Goal: Information Seeking & Learning: Learn about a topic

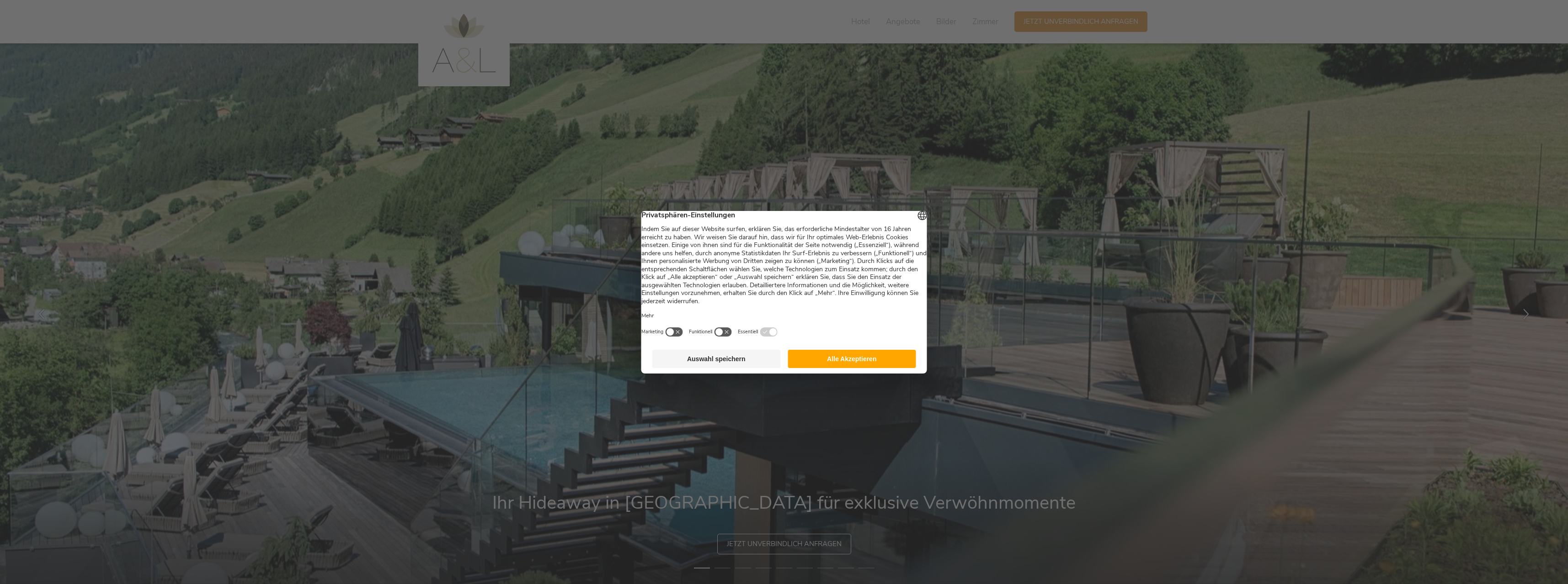
click at [859, 363] on button "Alle Akzeptieren" at bounding box center [851, 359] width 128 height 18
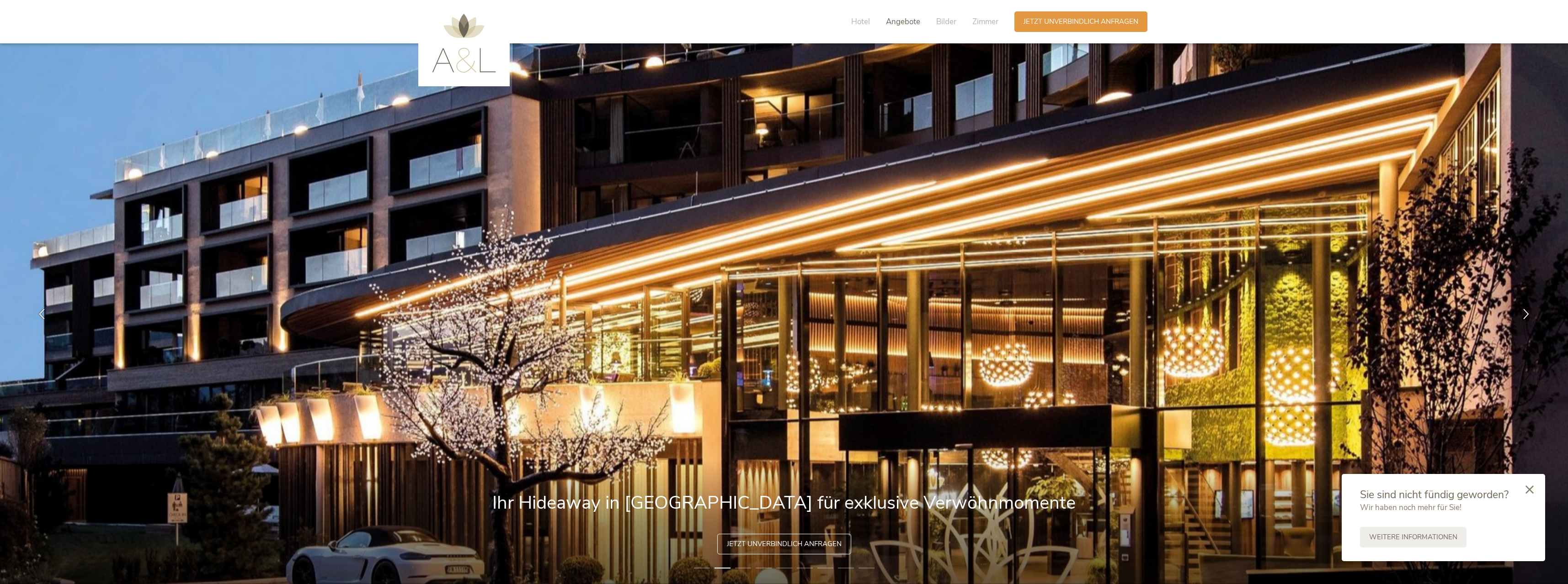
click at [911, 19] on span "Angebote" at bounding box center [903, 21] width 34 height 11
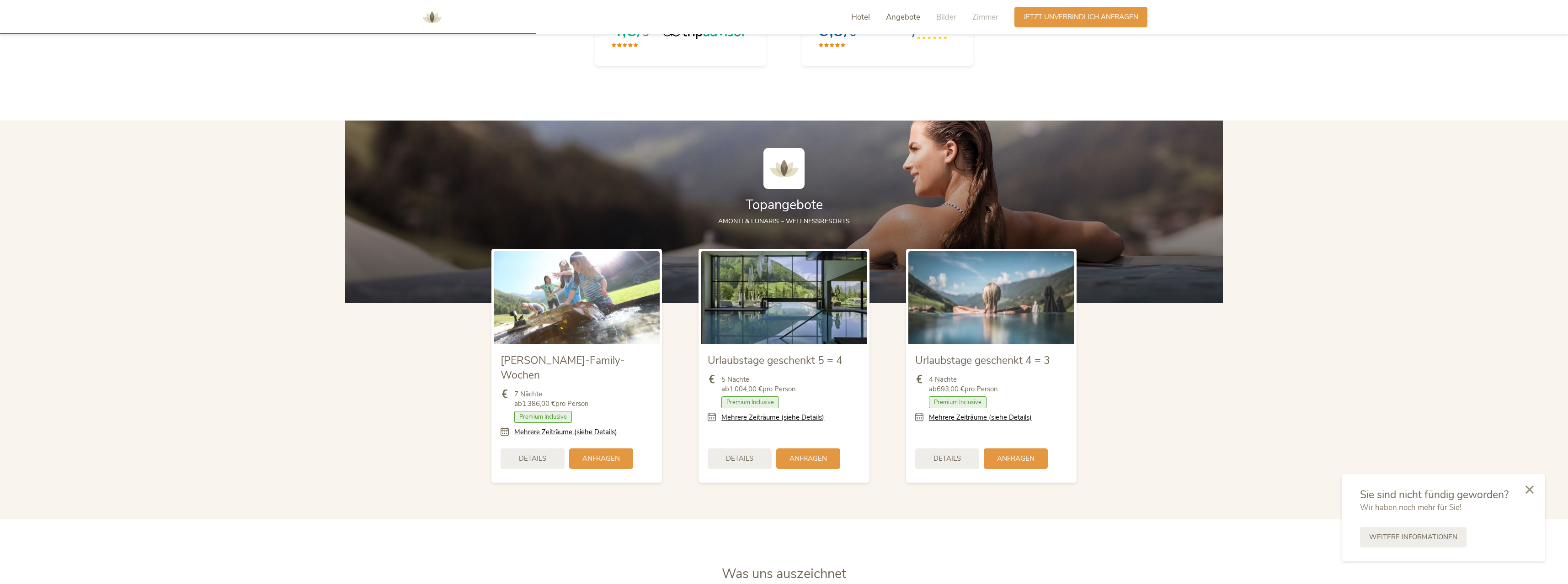
scroll to position [1158, 0]
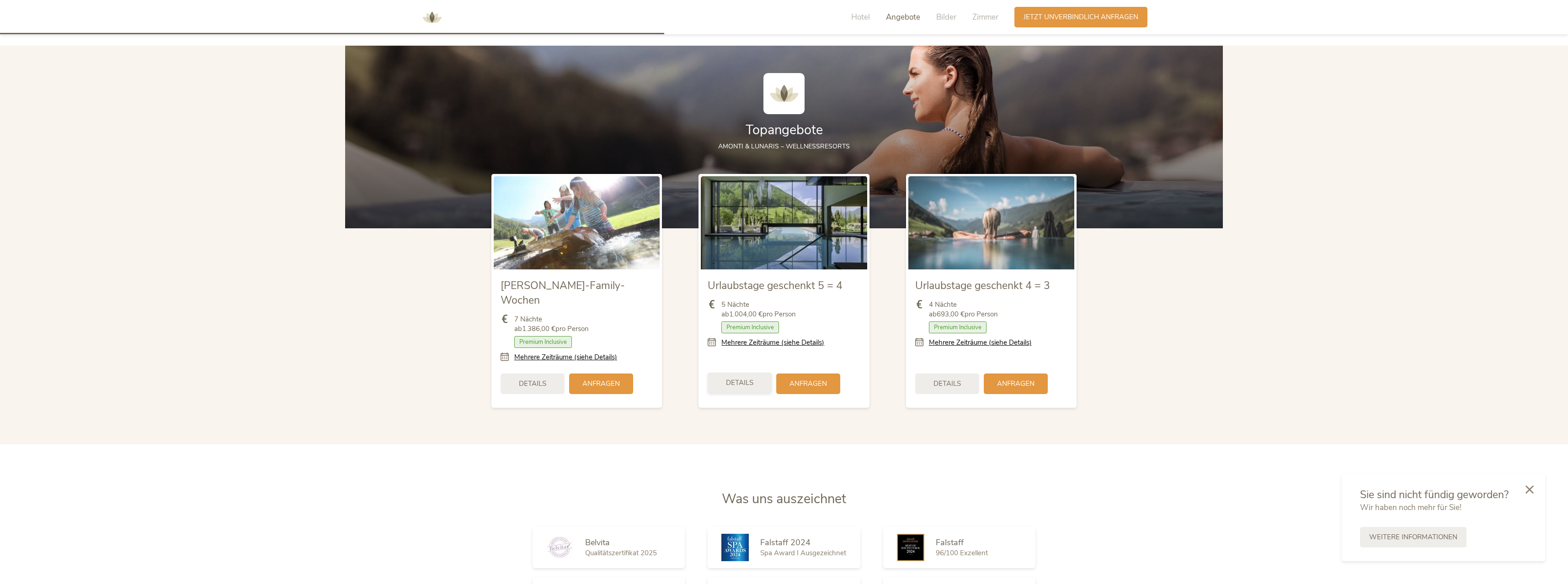
click at [749, 378] on span "Details" at bounding box center [740, 383] width 28 height 10
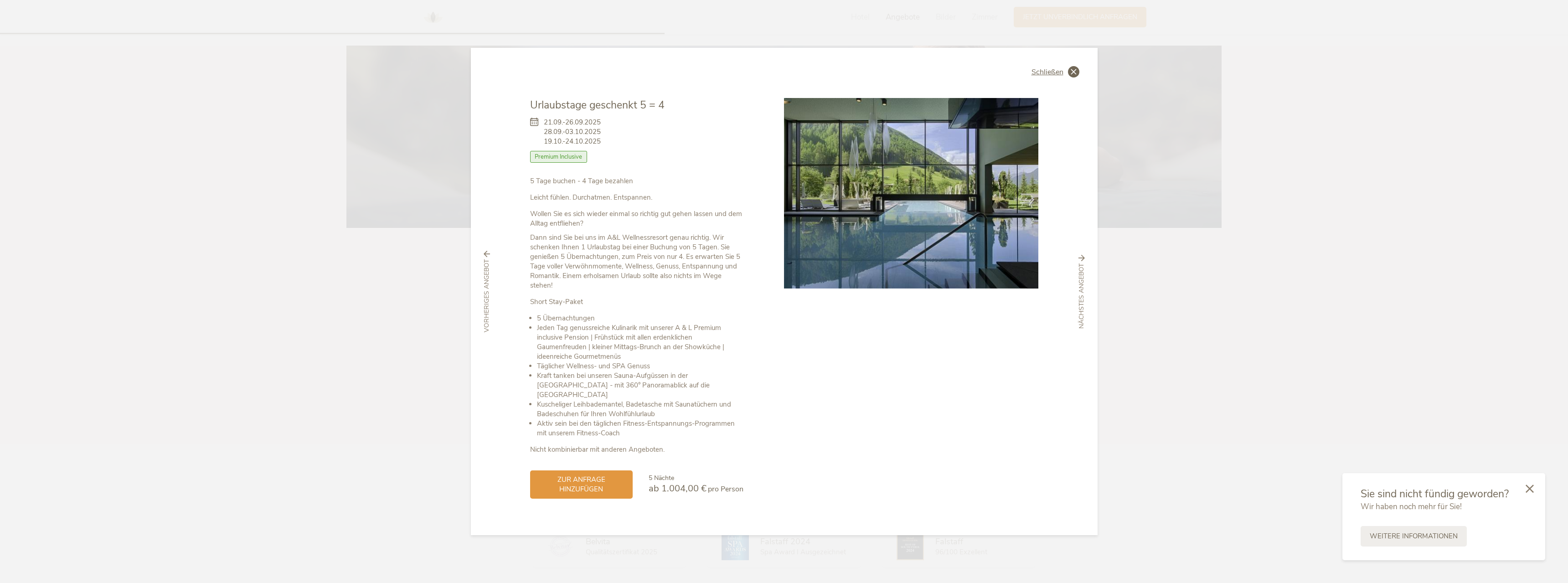
click at [1072, 75] on icon at bounding box center [1073, 72] width 11 height 11
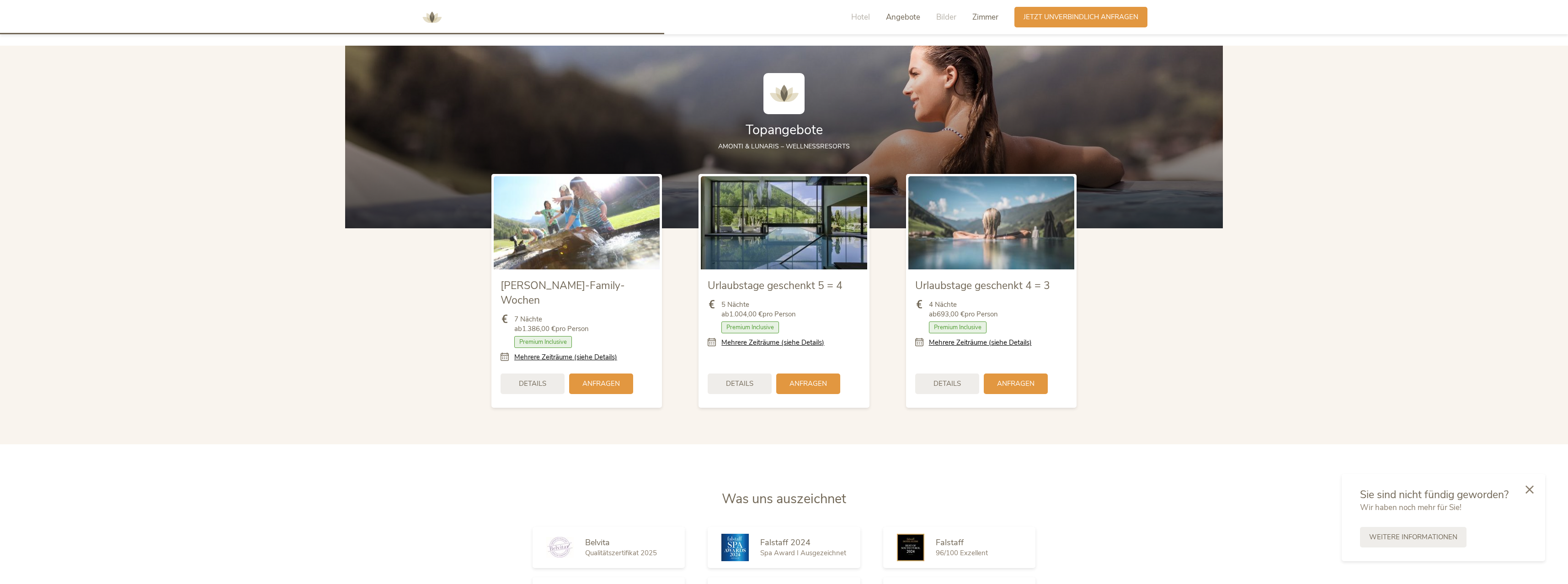
click at [988, 17] on span "Zimmer" at bounding box center [985, 17] width 26 height 11
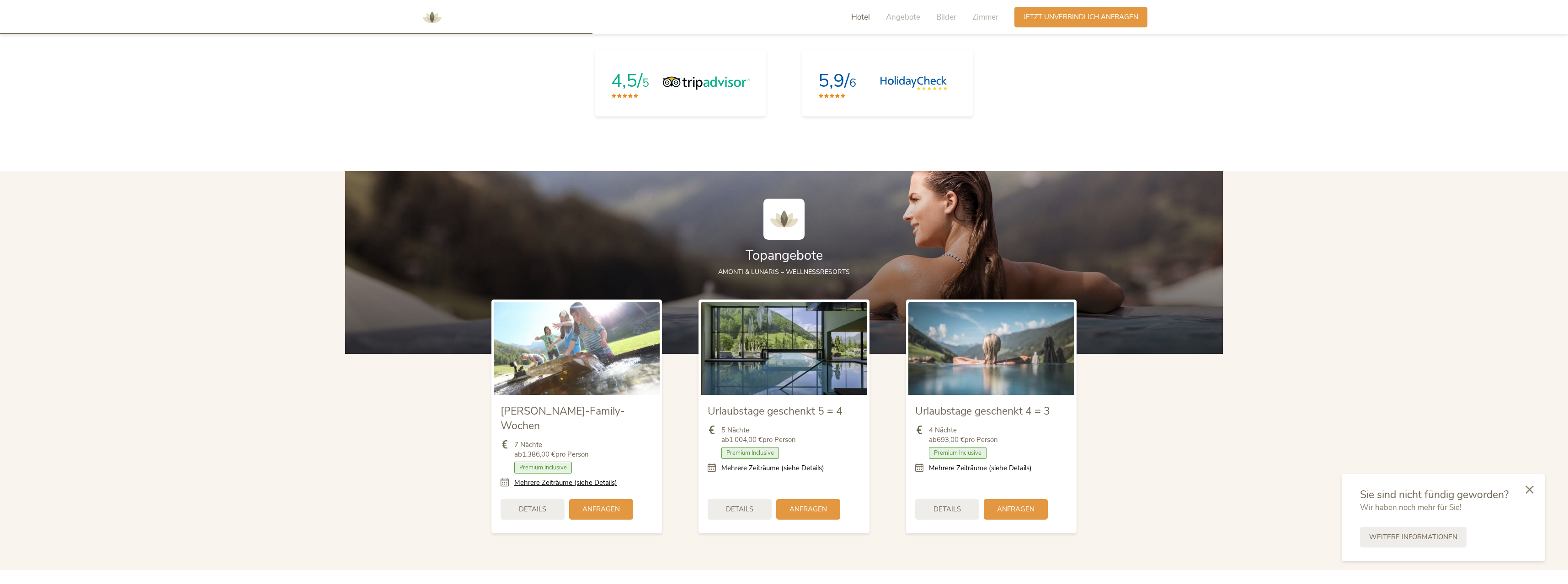
scroll to position [667, 0]
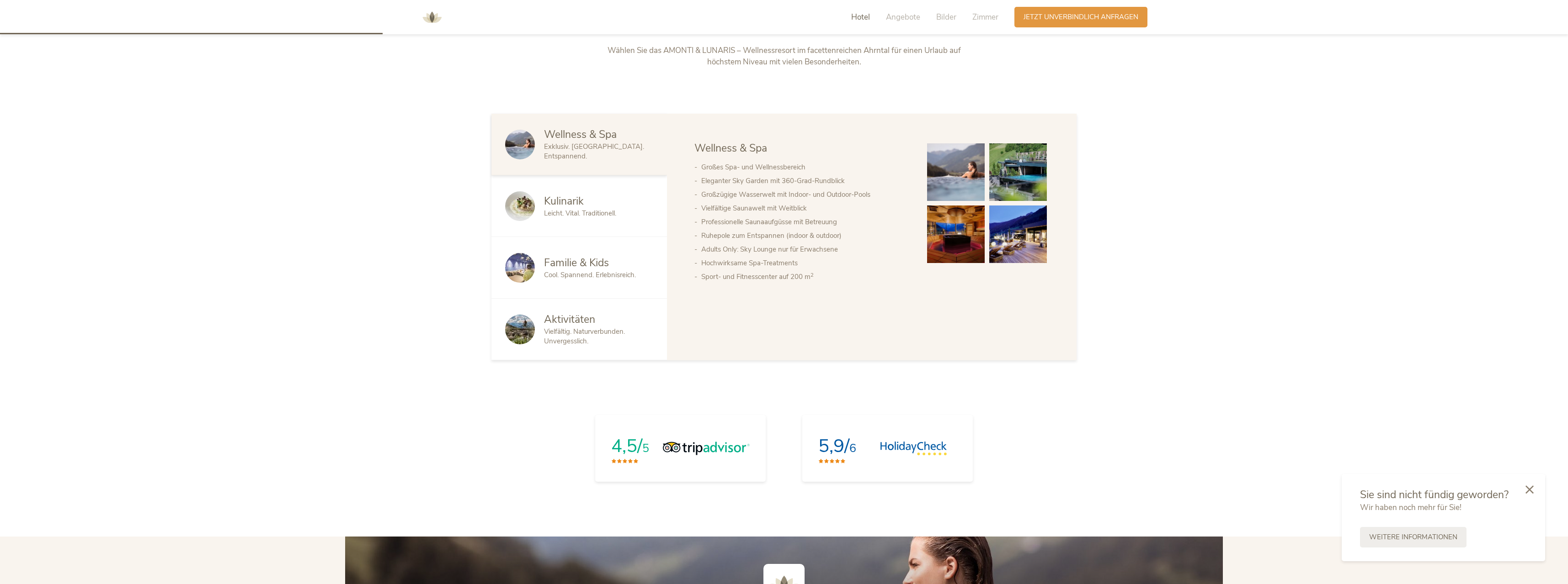
click at [852, 20] on span "Hotel" at bounding box center [860, 17] width 19 height 11
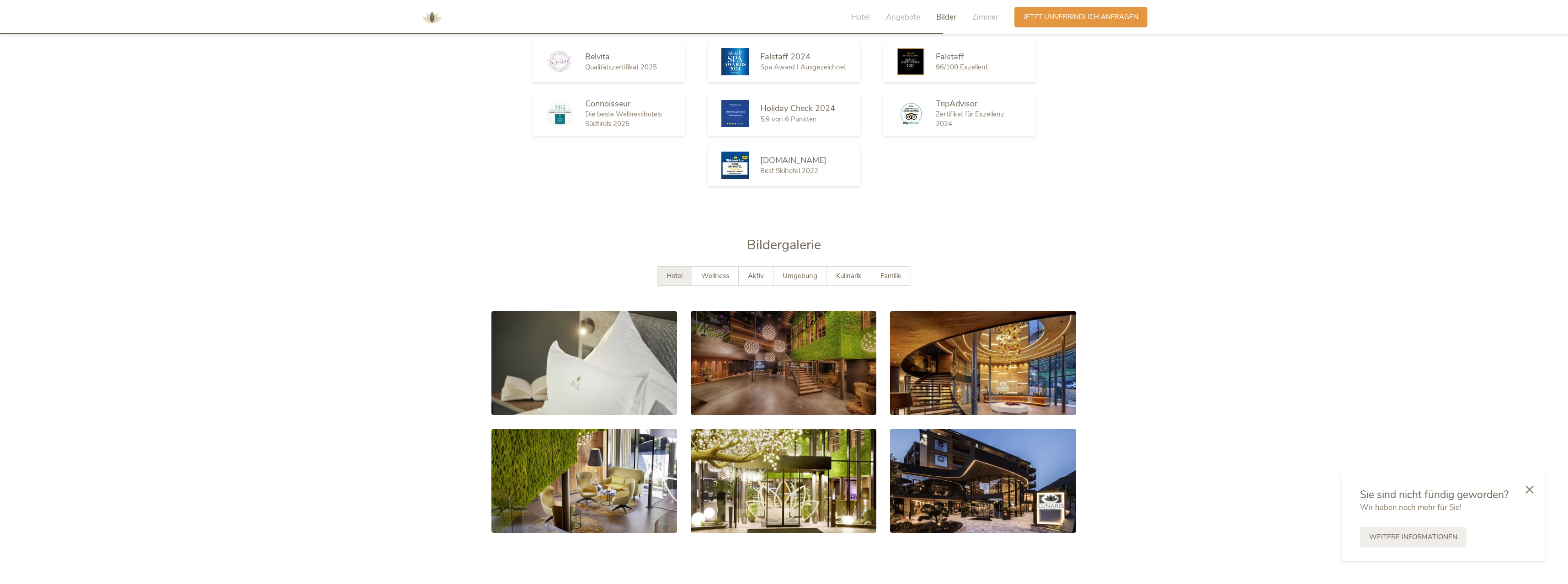
scroll to position [1690, 0]
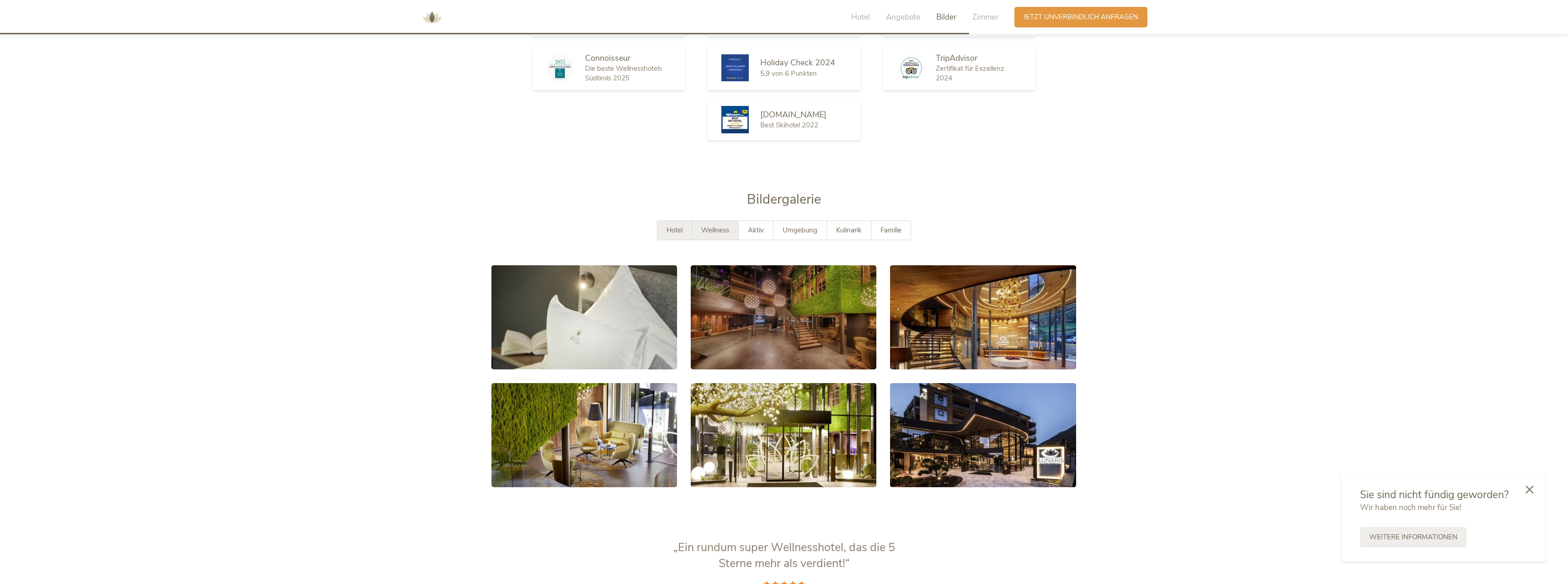
click at [714, 226] on span "Wellness" at bounding box center [715, 230] width 28 height 9
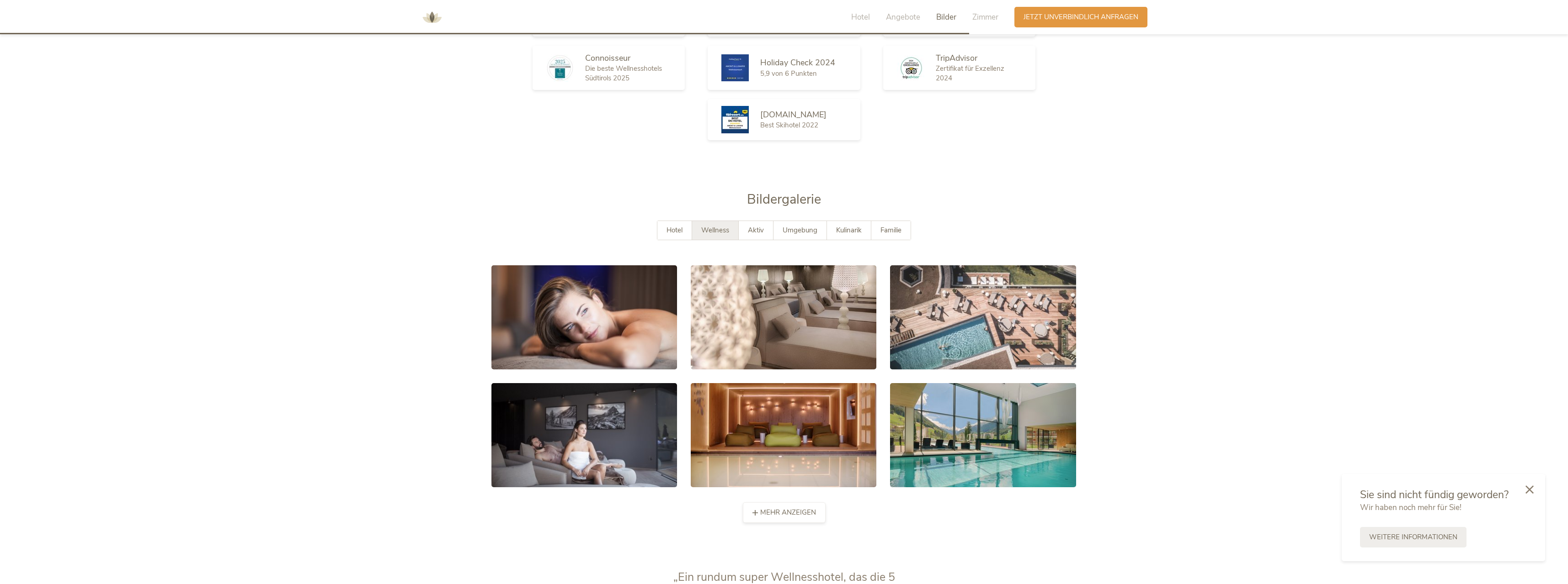
click at [758, 511] on icon at bounding box center [755, 513] width 6 height 6
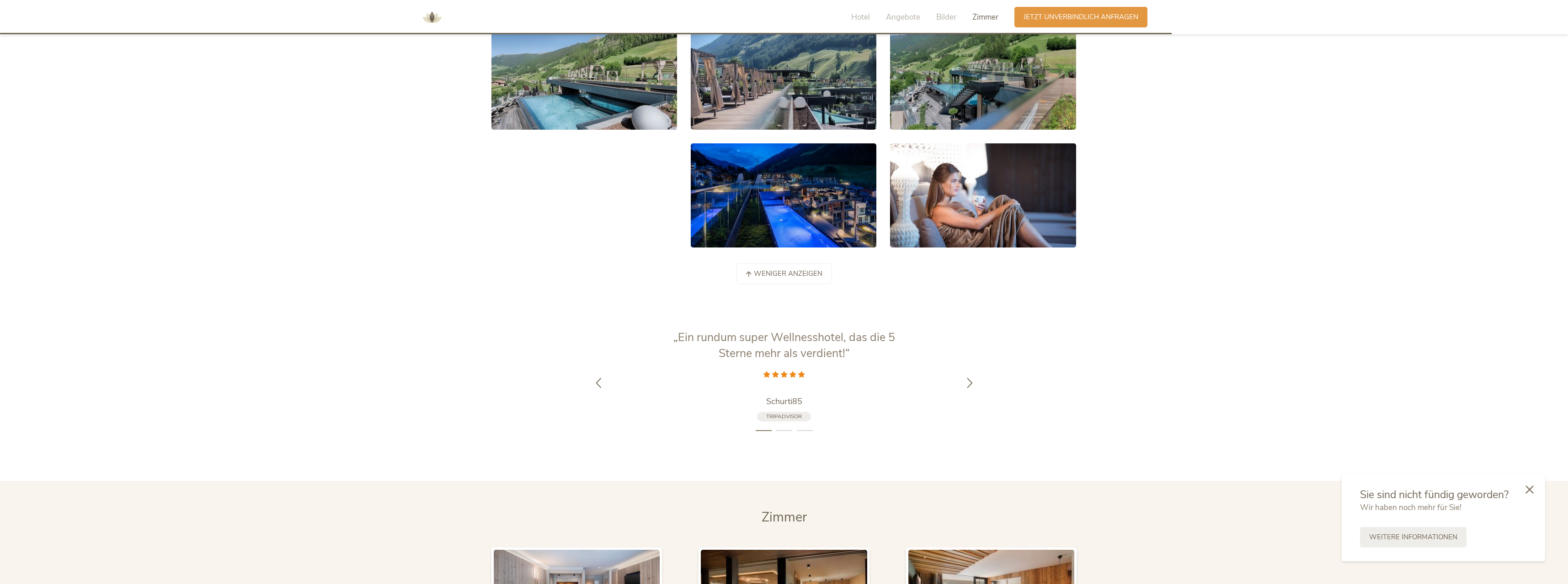
scroll to position [2329, 0]
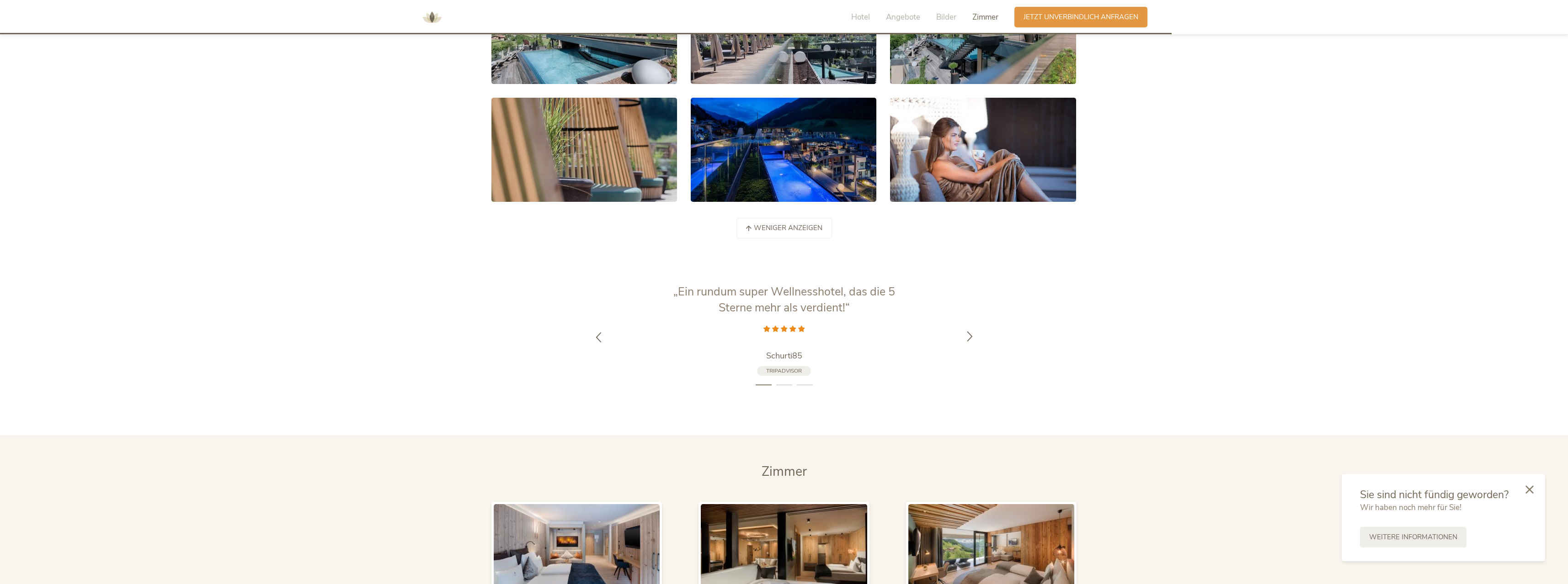
click at [966, 330] on icon at bounding box center [970, 335] width 11 height 11
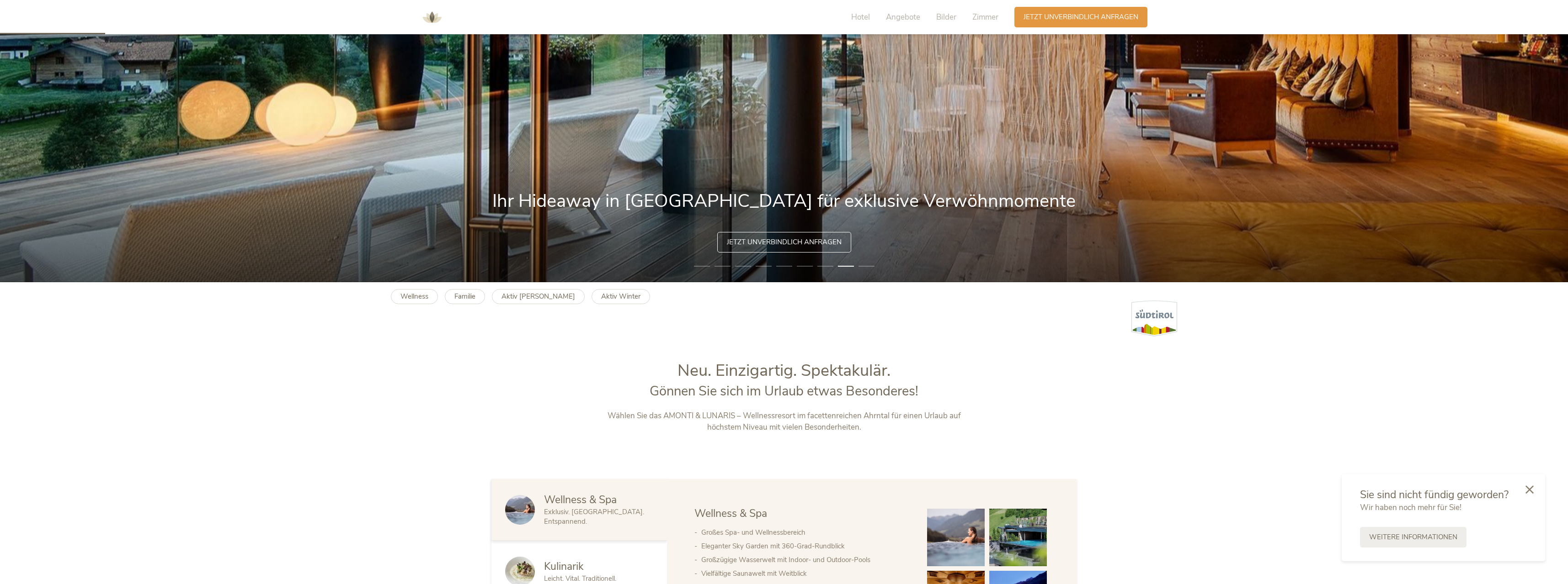
scroll to position [0, 0]
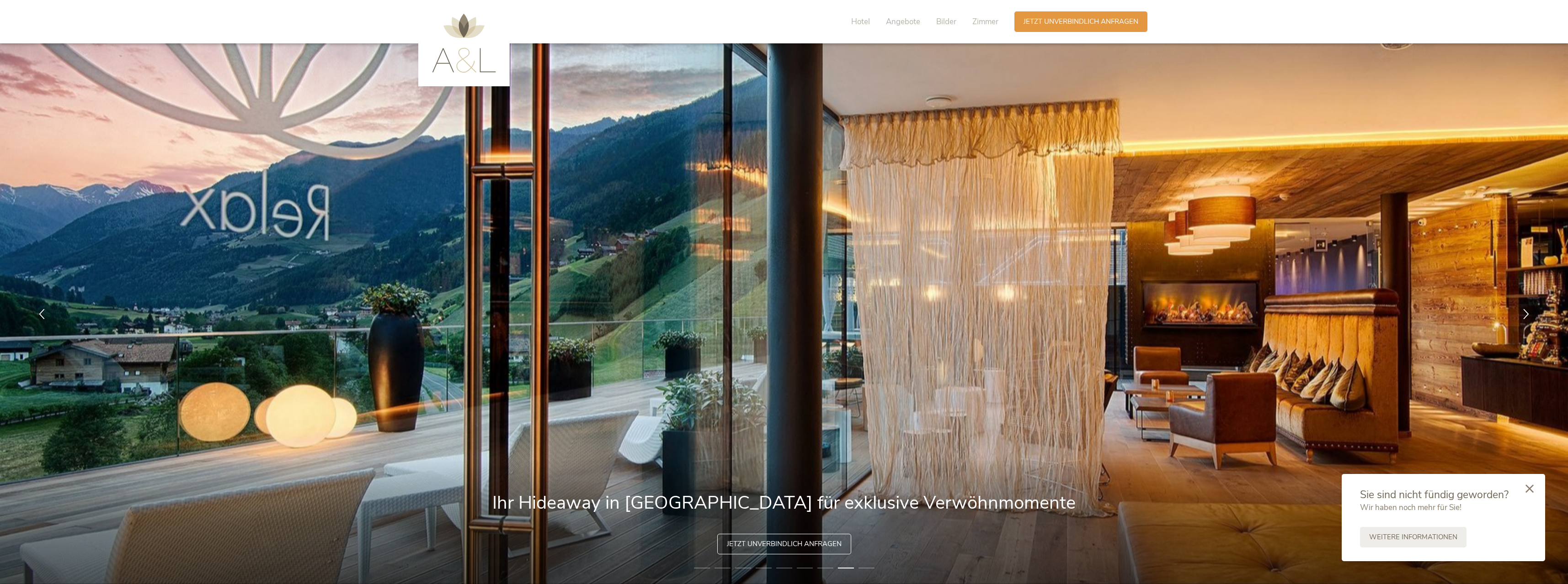
click at [1532, 486] on icon at bounding box center [1530, 489] width 8 height 8
